Goal: Task Accomplishment & Management: Use online tool/utility

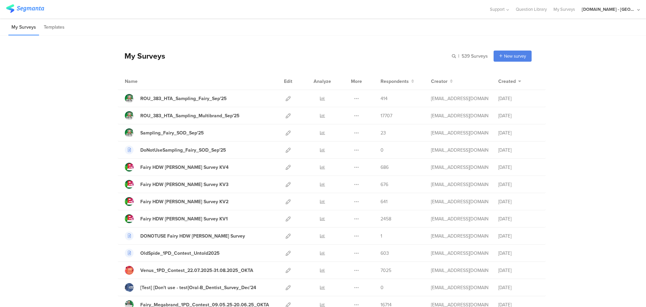
click at [609, 11] on div "[DOMAIN_NAME] - [GEOGRAPHIC_DATA]" at bounding box center [609, 9] width 54 height 6
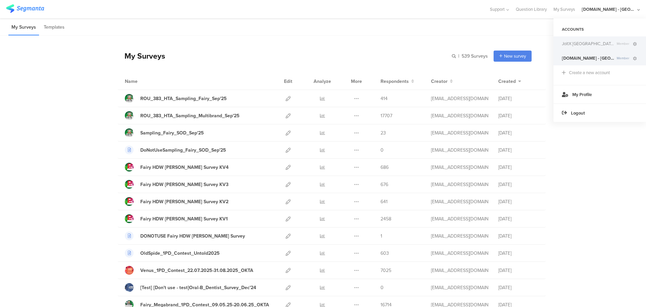
click at [570, 44] on span "JoltX [GEOGRAPHIC_DATA]" at bounding box center [588, 43] width 52 height 6
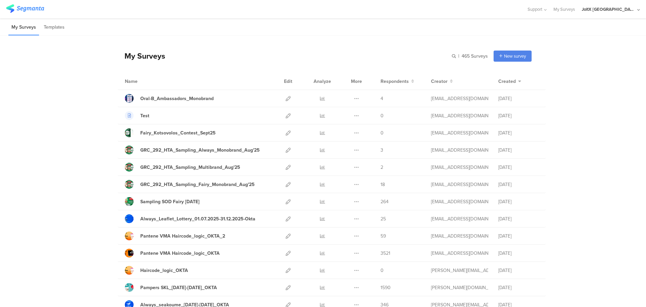
drag, startPoint x: 631, startPoint y: 6, endPoint x: 630, endPoint y: 11, distance: 5.6
click at [631, 6] on div "JoltX [GEOGRAPHIC_DATA]" at bounding box center [611, 9] width 58 height 19
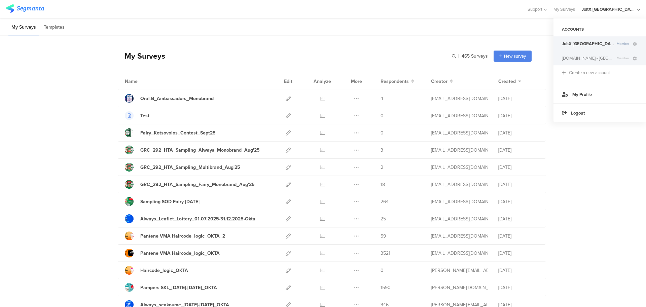
click at [569, 56] on span "[DOMAIN_NAME] - [GEOGRAPHIC_DATA]" at bounding box center [588, 58] width 52 height 6
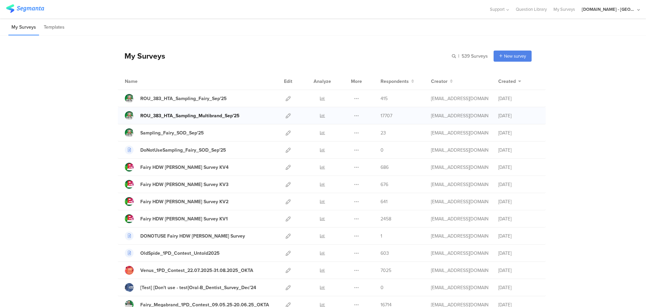
click at [229, 114] on div "ROU_383_HTA_Sampling_Multibrand_Sep'25" at bounding box center [189, 115] width 99 height 7
click at [286, 114] on icon at bounding box center [288, 115] width 5 height 5
click at [286, 98] on icon at bounding box center [288, 98] width 5 height 5
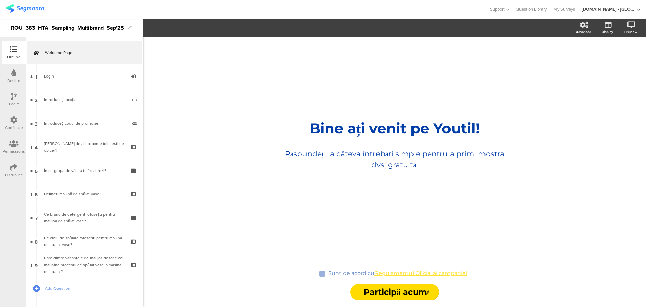
click at [6, 173] on div "Distribute" at bounding box center [14, 175] width 18 height 6
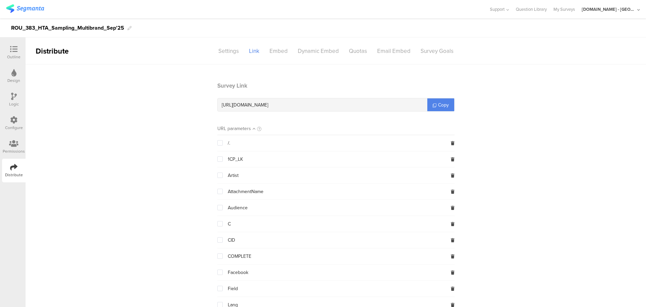
click at [9, 150] on div "Permissions" at bounding box center [14, 151] width 22 height 6
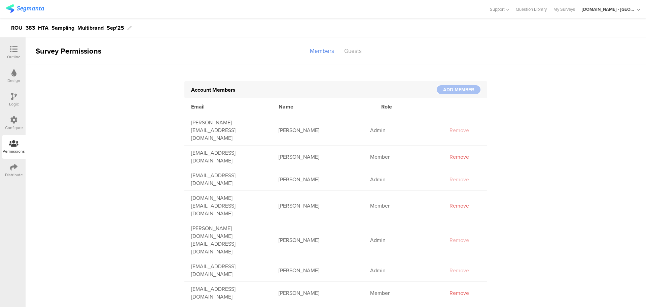
click at [13, 129] on div "Configure" at bounding box center [14, 128] width 18 height 6
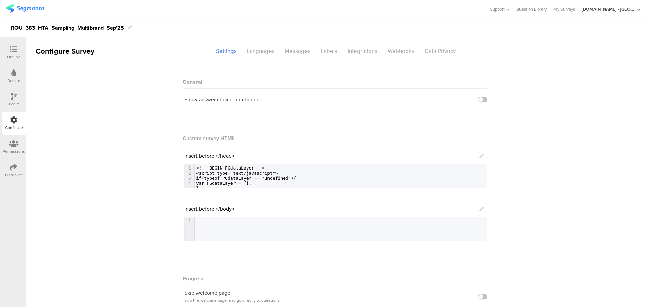
click at [12, 50] on icon at bounding box center [13, 48] width 7 height 7
